Goal: Task Accomplishment & Management: Manage account settings

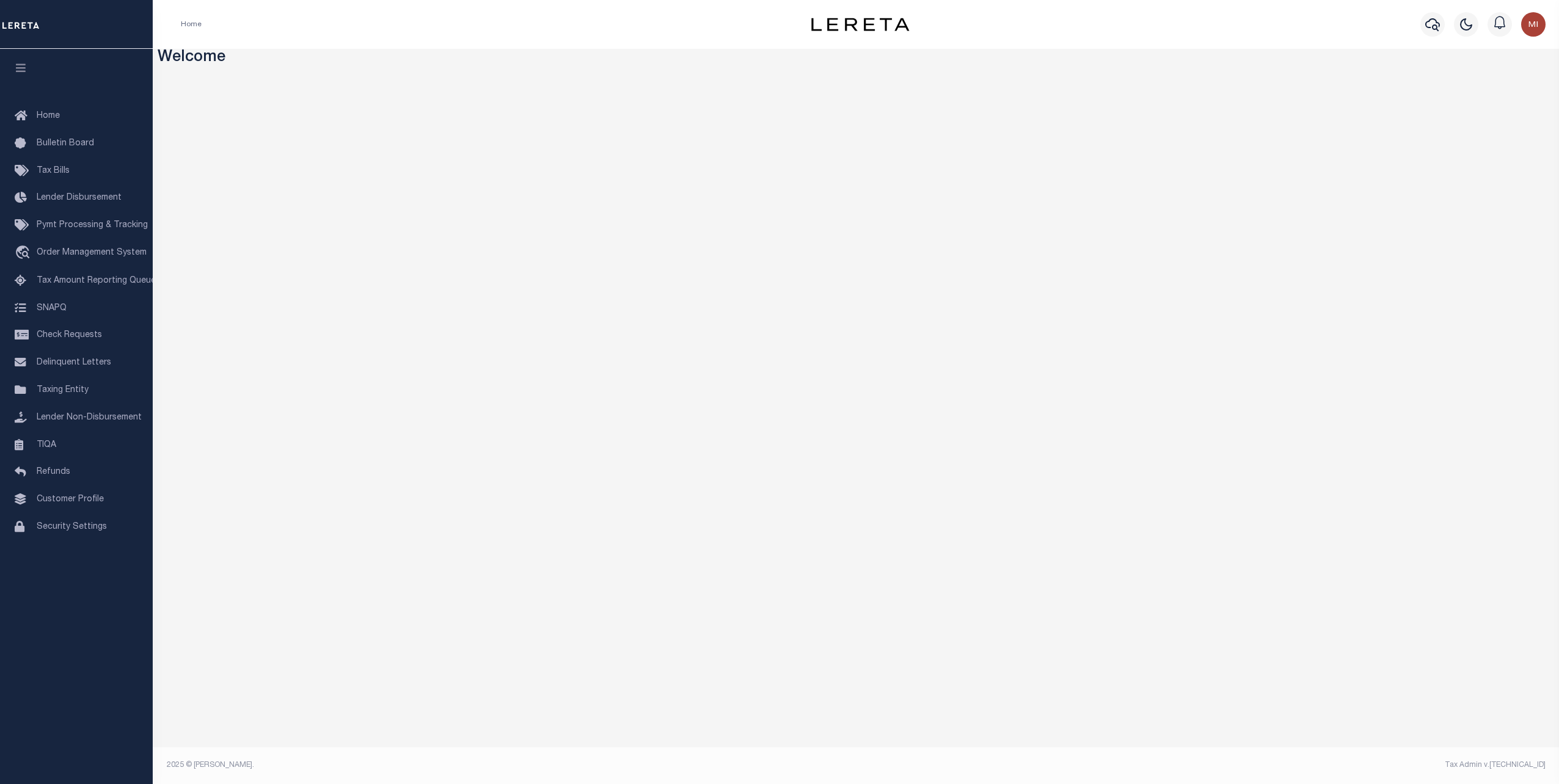
click at [78, 587] on div "Home Bulletin Board Tax Bills Lender Disbursement Pymt Processing & Tracking tr…" at bounding box center [76, 338] width 153 height 496
click at [68, 394] on span "Taxing Entity" at bounding box center [63, 390] width 52 height 9
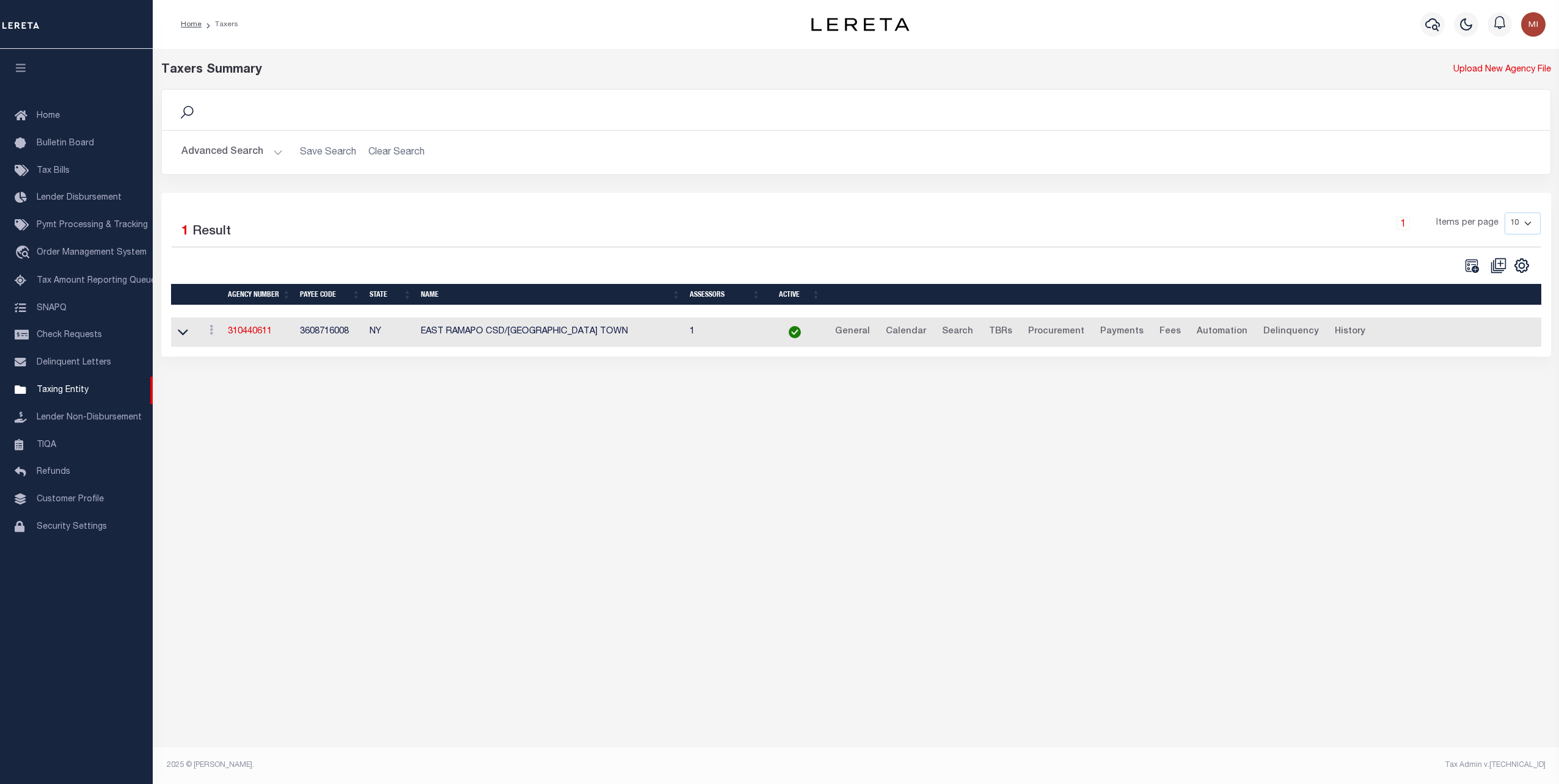
drag, startPoint x: 245, startPoint y: 330, endPoint x: 270, endPoint y: 338, distance: 26.2
click at [245, 331] on link "310440611" at bounding box center [250, 332] width 44 height 9
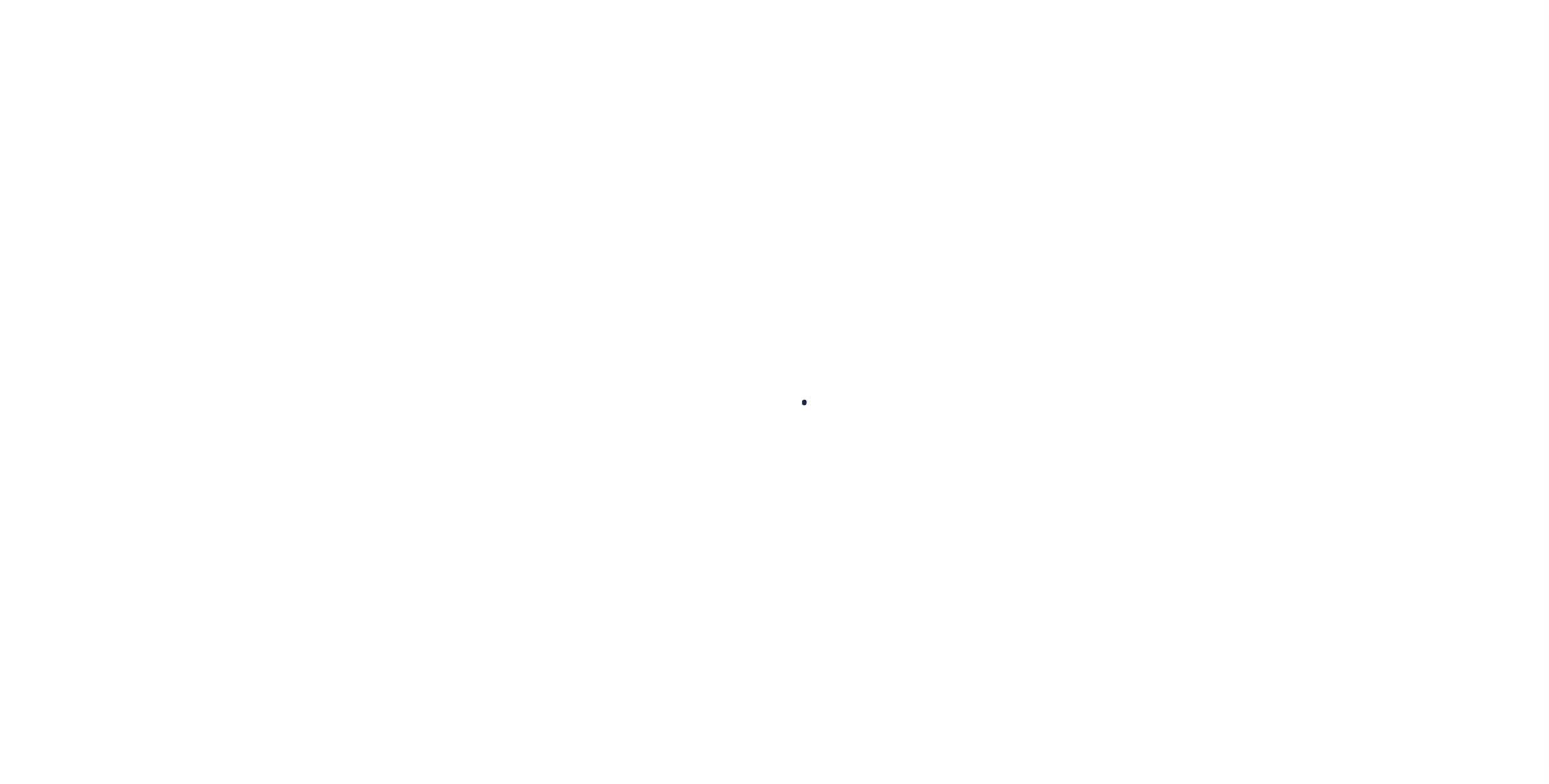
select select
checkbox input "false"
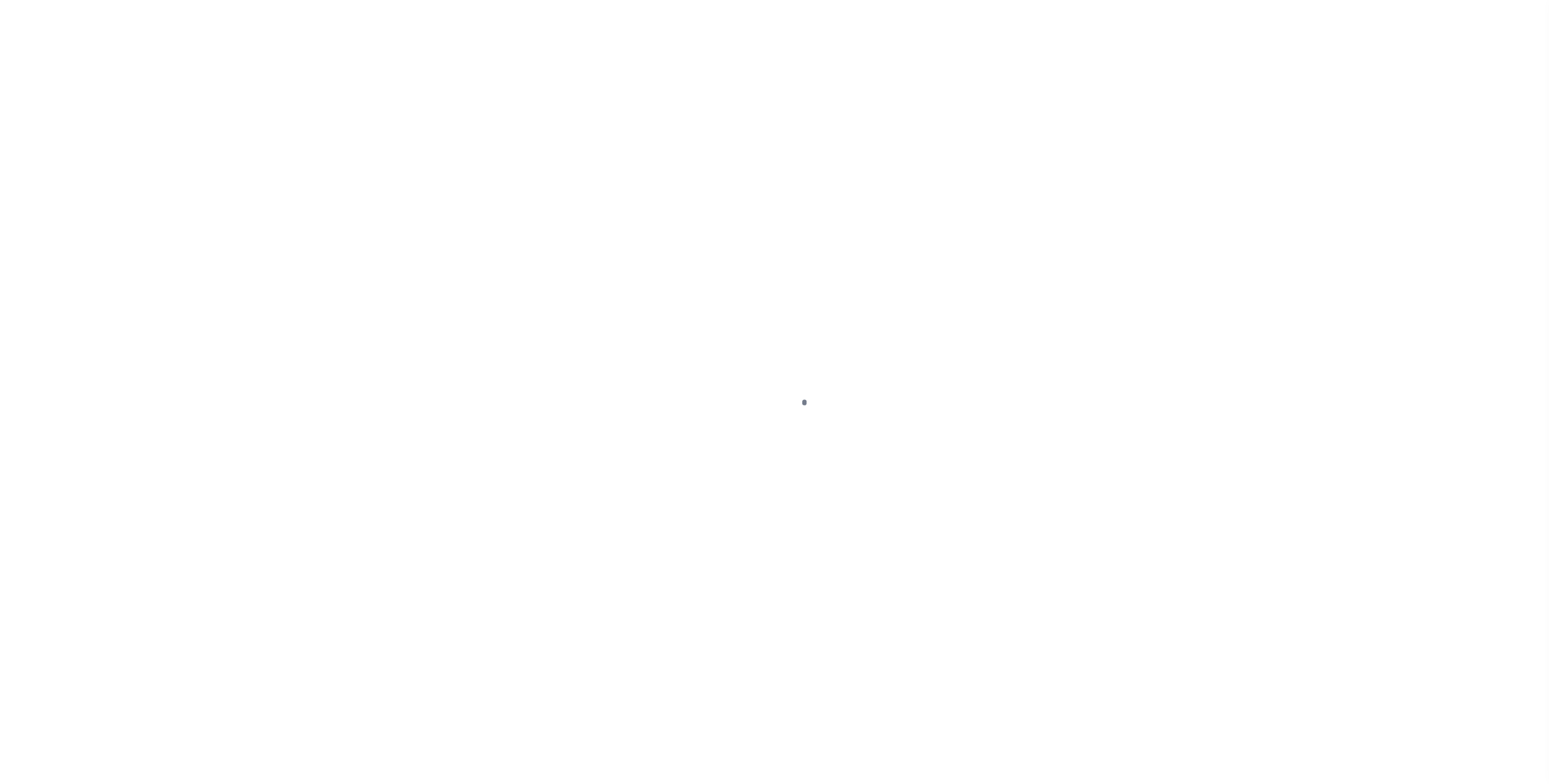
checkbox input "false"
type input "3608716008"
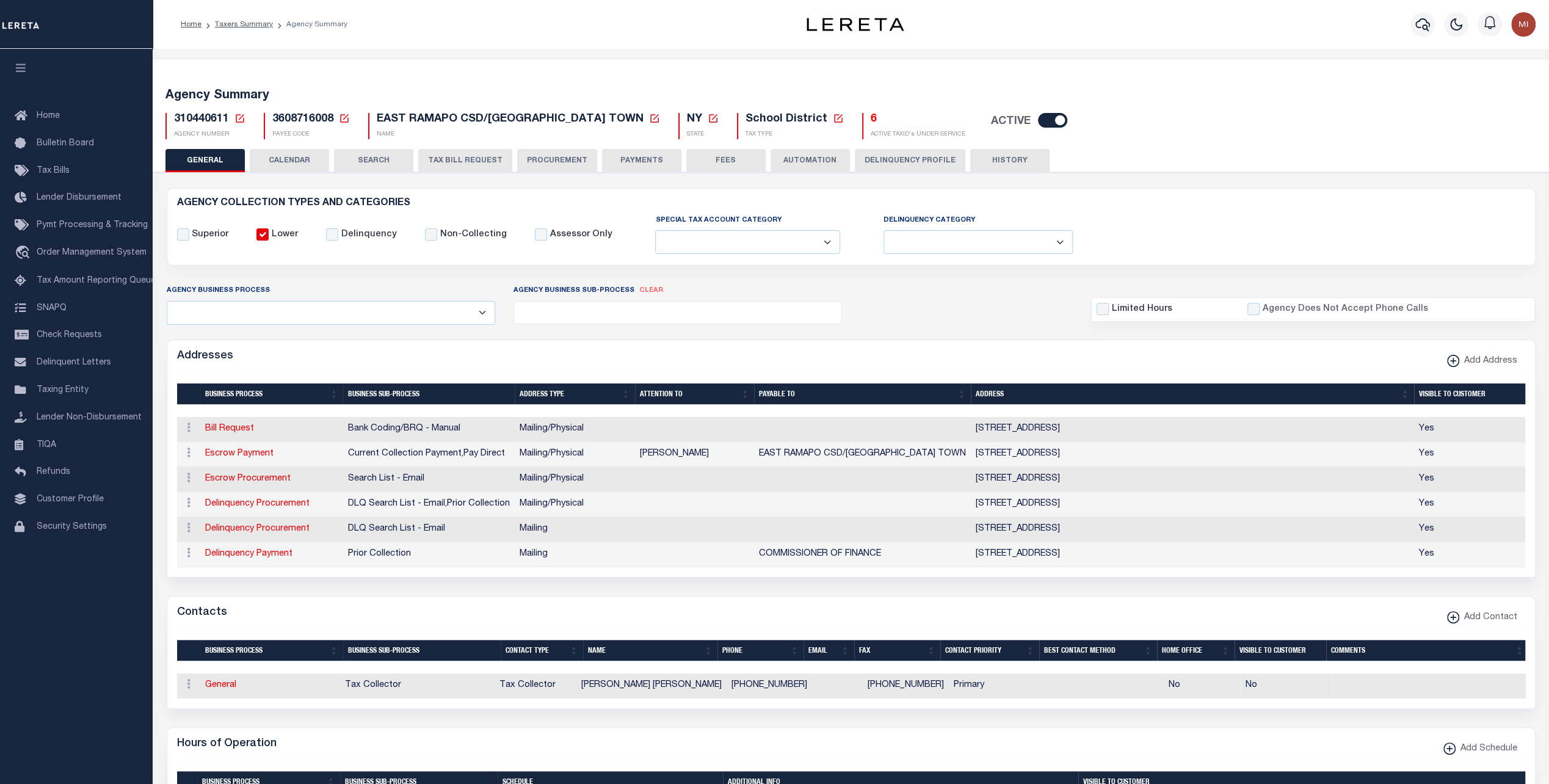
click at [190, 121] on span "310440611" at bounding box center [201, 119] width 55 height 11
copy h5 "310440611"
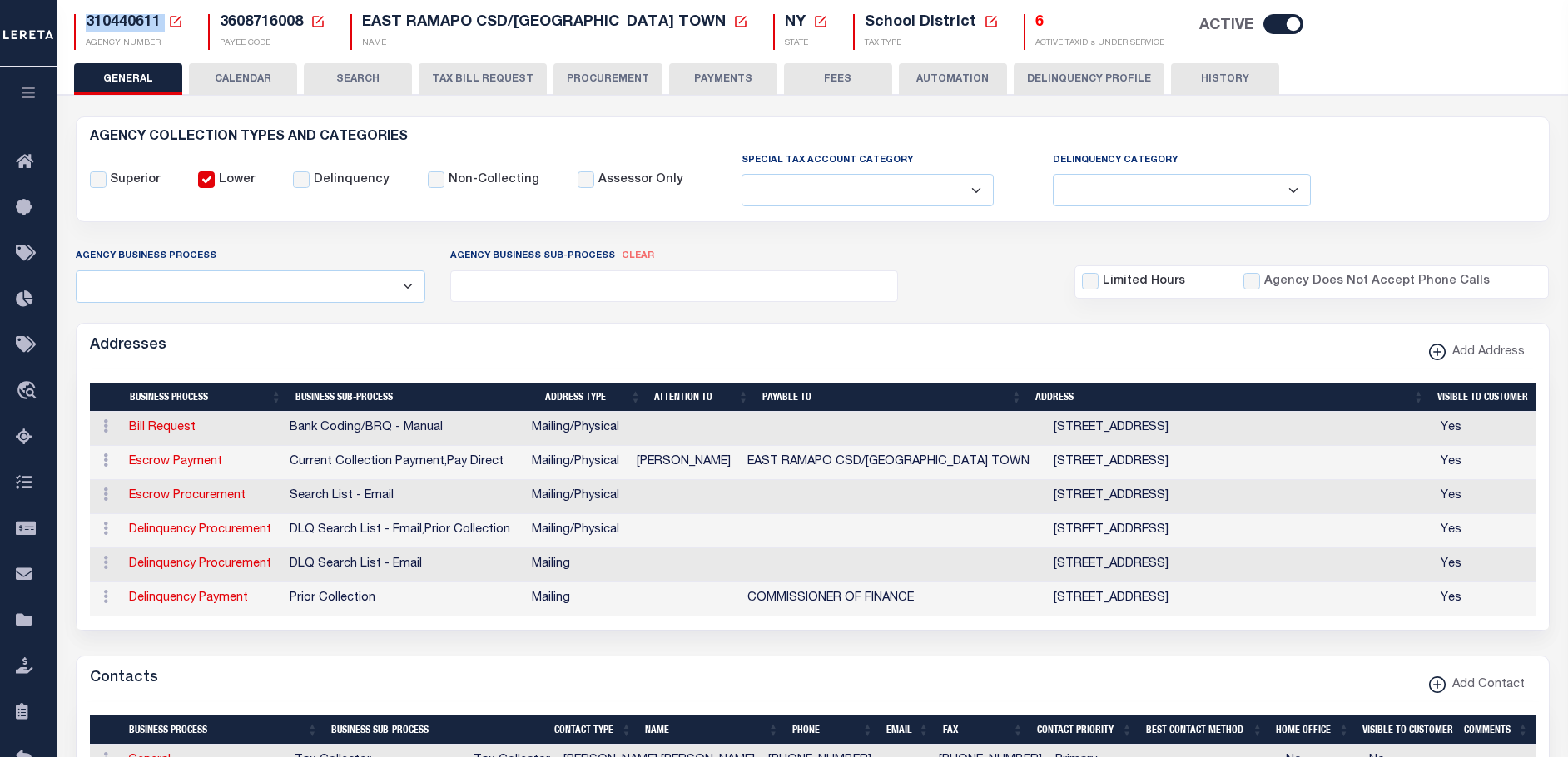
scroll to position [166, 0]
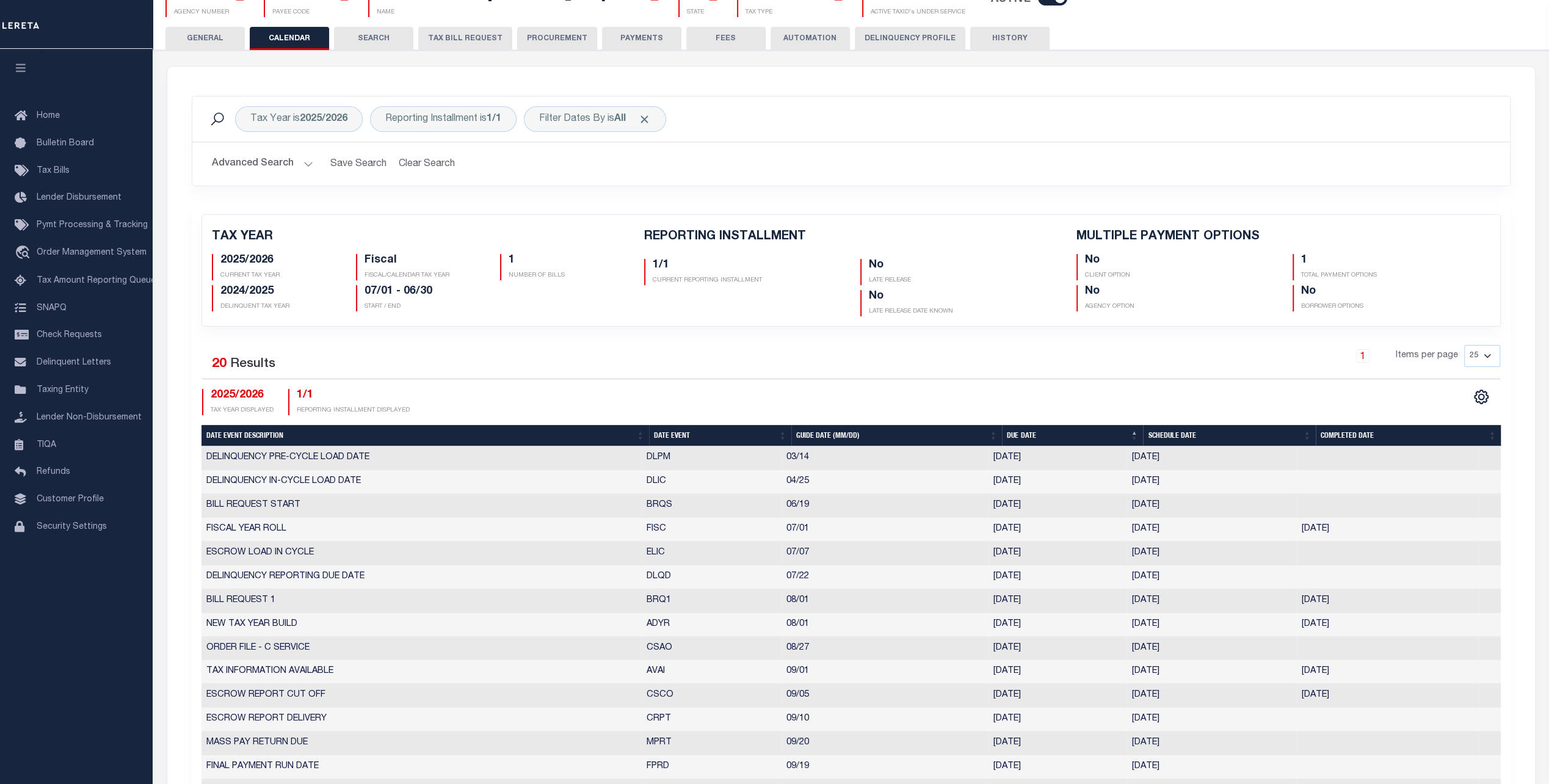
scroll to position [122, 0]
